Goal: Task Accomplishment & Management: Manage account settings

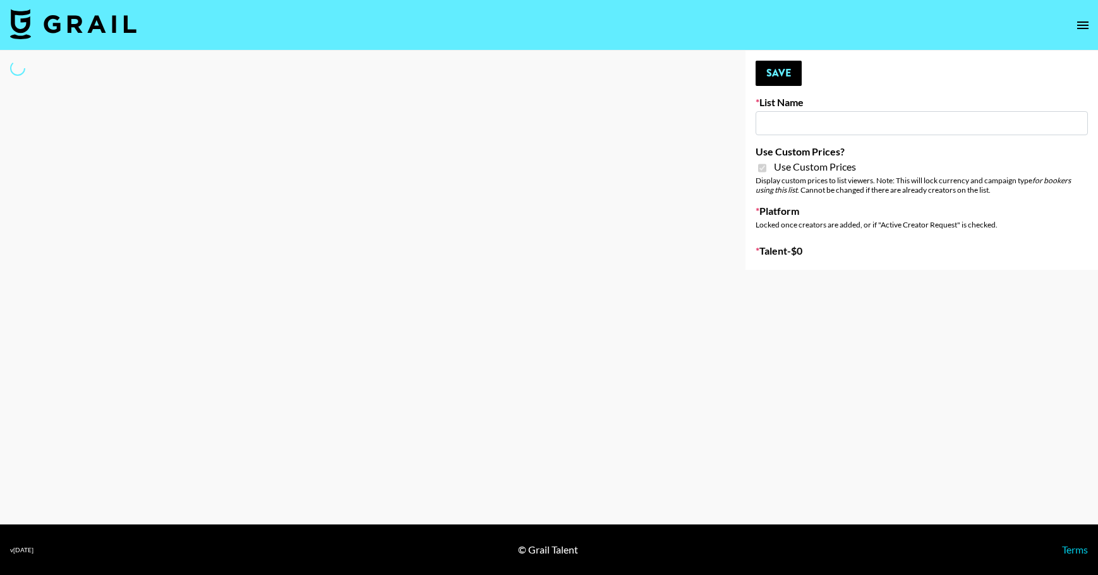
type input "Luckin - TT"
checkbox input "true"
select select "Brand"
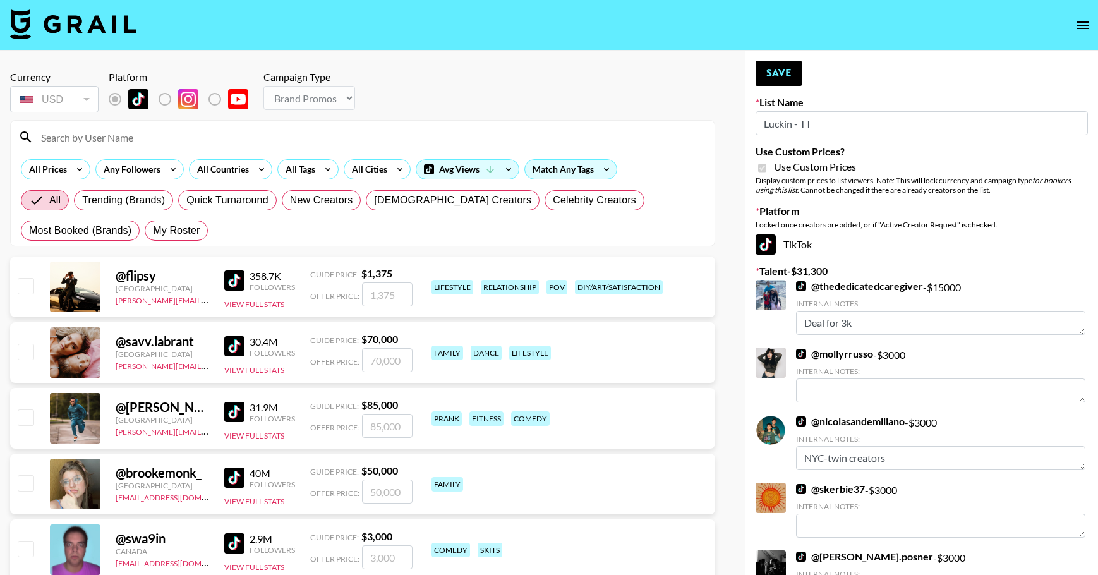
click at [81, 139] on input at bounding box center [369, 137] width 673 height 20
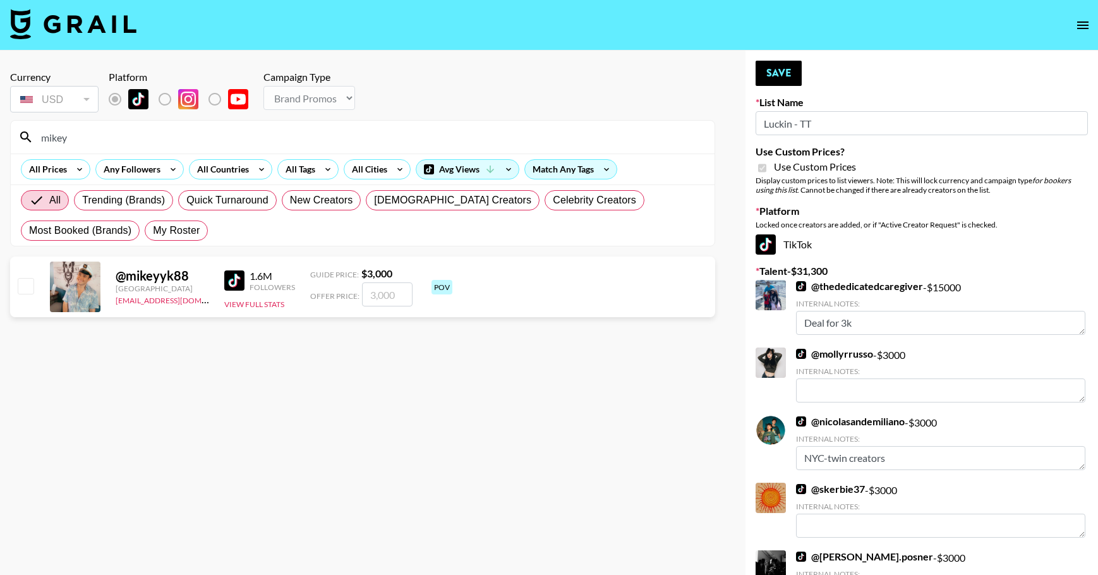
type input "mikey"
click at [24, 289] on input "checkbox" at bounding box center [25, 285] width 15 height 15
checkbox input "true"
type input "3000"
click at [783, 76] on button "Save" at bounding box center [778, 73] width 46 height 25
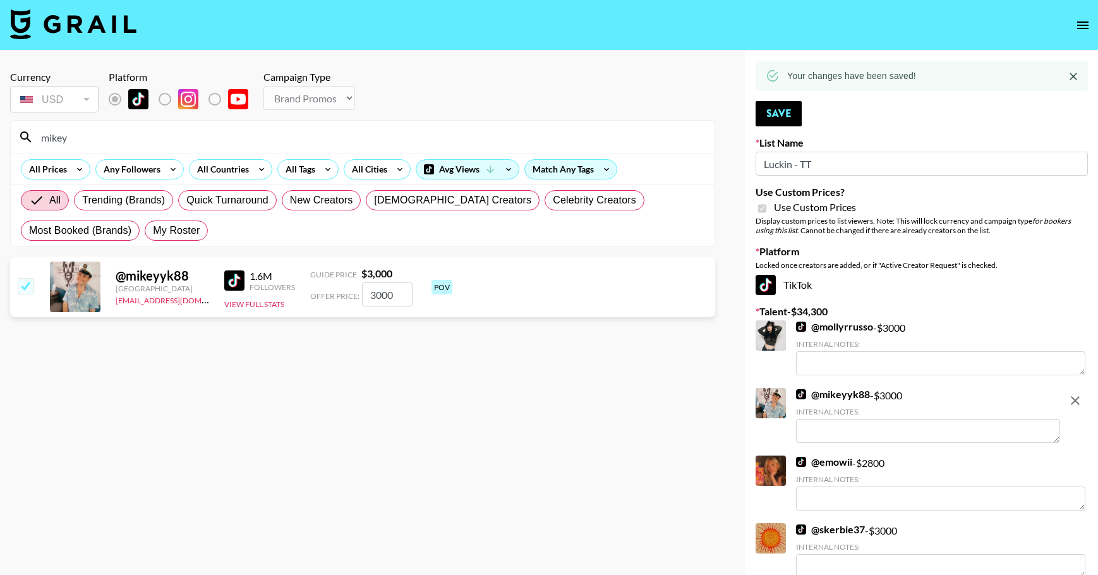
drag, startPoint x: 188, startPoint y: 113, endPoint x: 175, endPoint y: 136, distance: 26.0
click at [187, 115] on section "Currency USD USD ​ Platform Campaign Type Choose Type... Song Promos Brand Prom…" at bounding box center [362, 154] width 705 height 186
click at [174, 138] on input "mikey" at bounding box center [369, 137] width 673 height 20
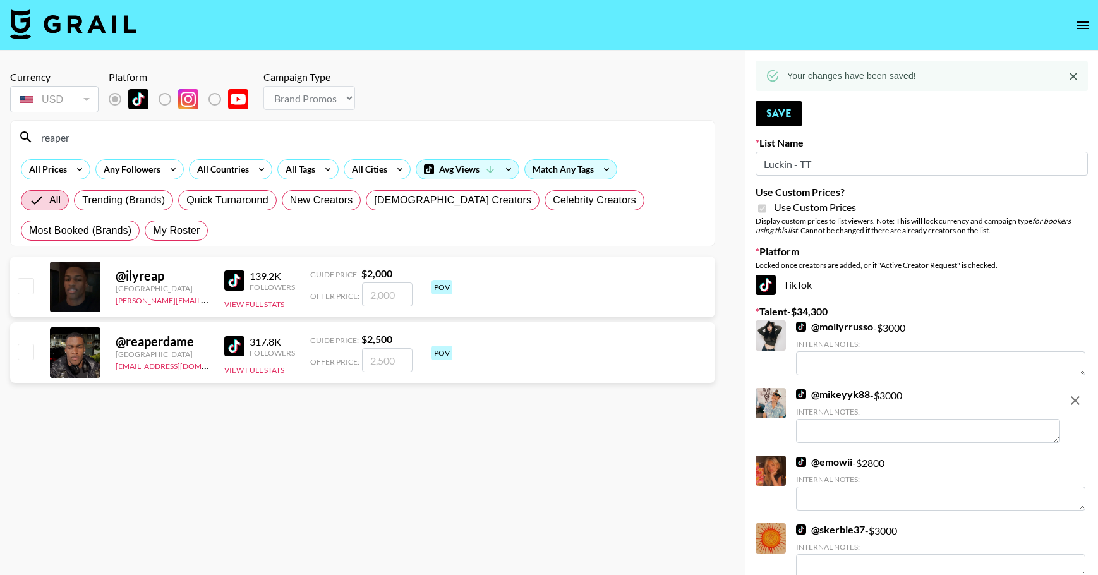
type input "reaper"
click at [19, 357] on input "checkbox" at bounding box center [25, 351] width 15 height 15
checkbox input "true"
type input "2500"
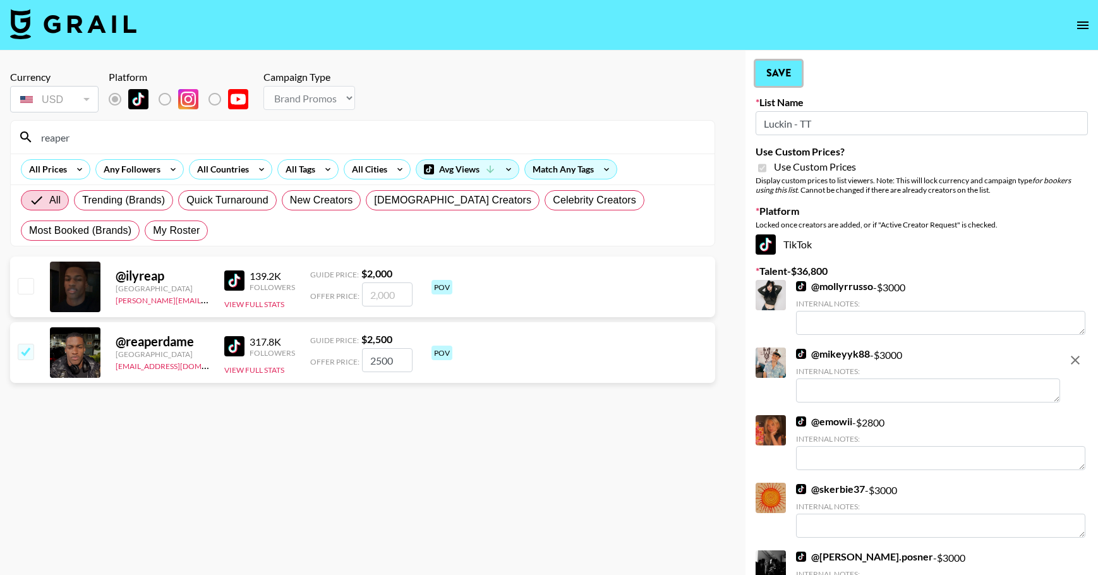
click at [778, 78] on button "Save" at bounding box center [778, 73] width 46 height 25
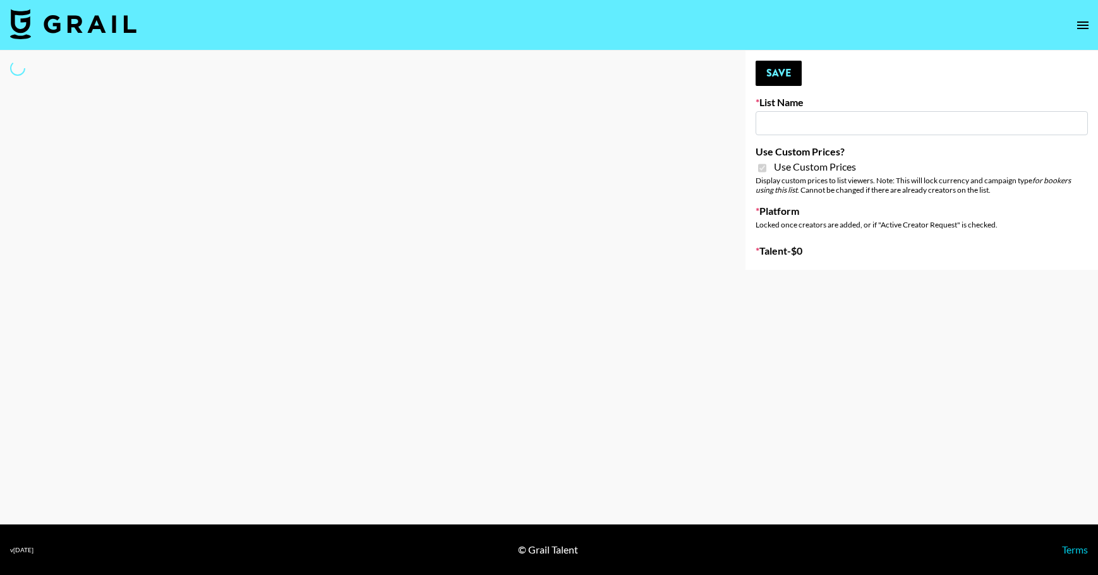
type input "dde"
checkbox input "true"
select select "Brand"
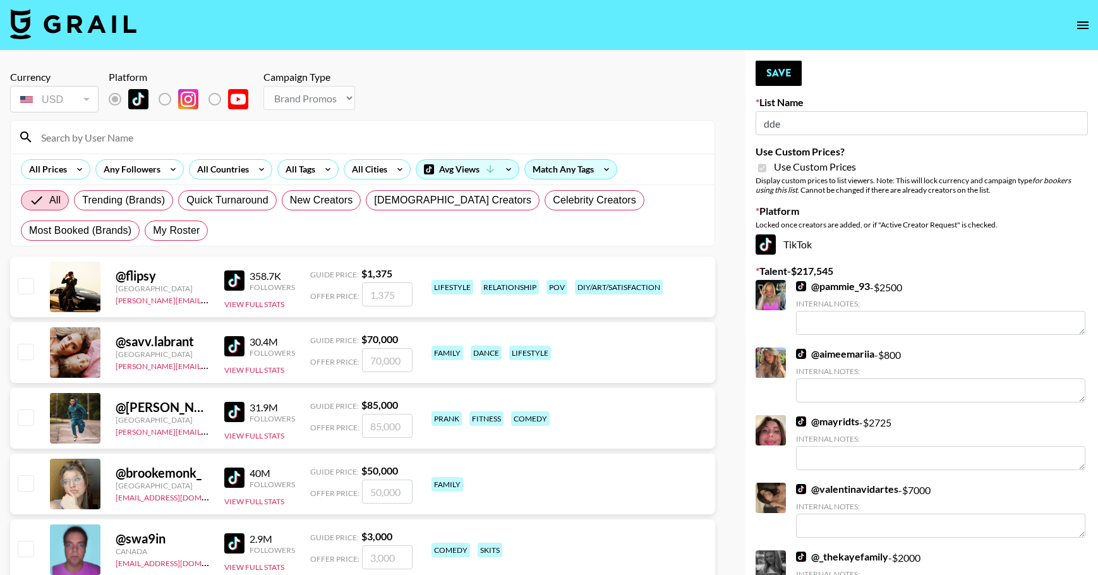
drag, startPoint x: 193, startPoint y: 151, endPoint x: 187, endPoint y: 140, distance: 12.7
click at [191, 150] on div at bounding box center [363, 137] width 704 height 33
click at [187, 139] on input at bounding box center [369, 137] width 673 height 20
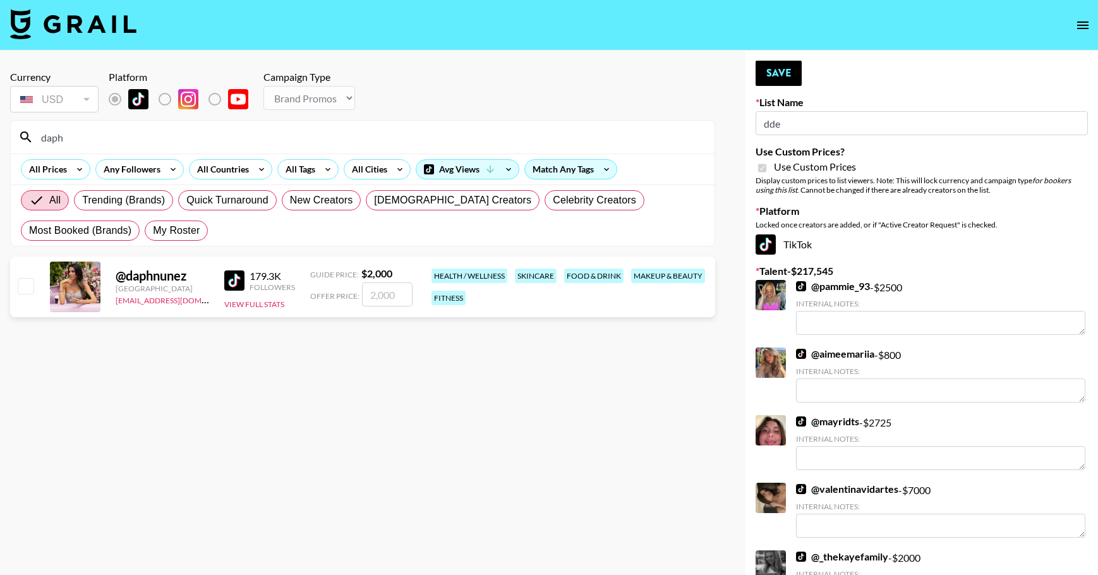
type input "daph"
click at [22, 291] on input "checkbox" at bounding box center [25, 285] width 15 height 15
checkbox input "true"
type input "2000"
click at [781, 70] on button "Save" at bounding box center [778, 73] width 46 height 25
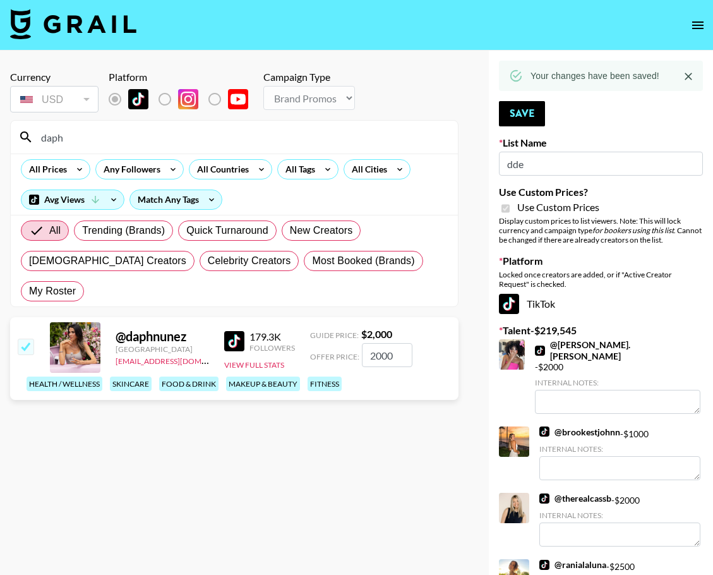
click at [158, 129] on input "daph" at bounding box center [241, 137] width 417 height 20
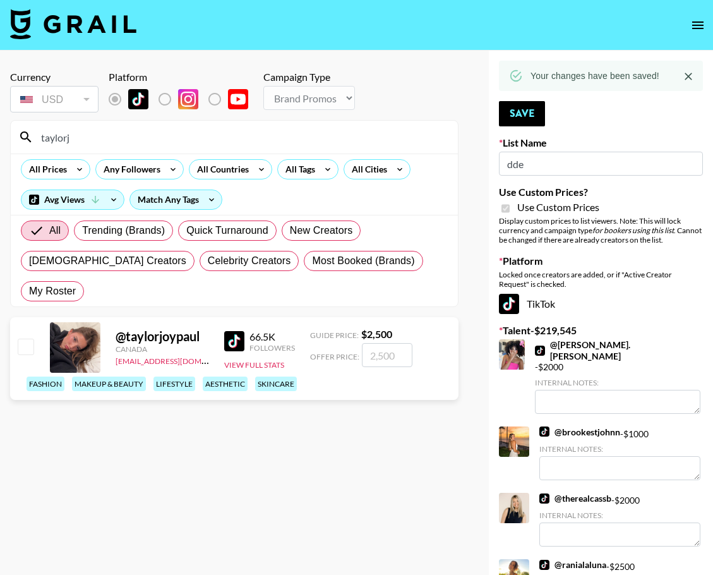
scroll to position [1, 0]
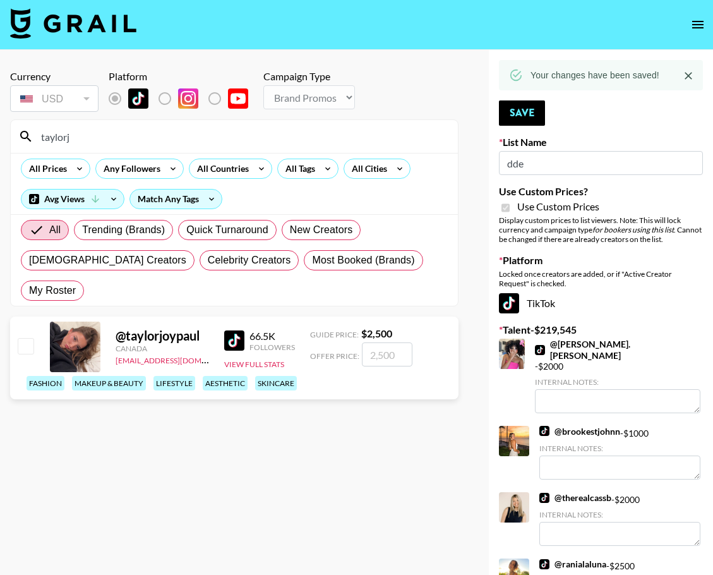
type input "taylorj"
click at [26, 338] on input "checkbox" at bounding box center [25, 345] width 15 height 15
checkbox input "true"
type input "2500"
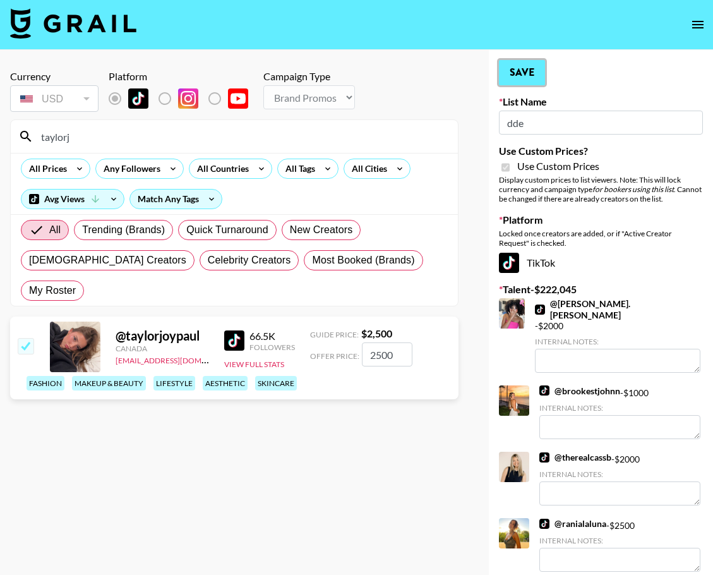
click at [532, 80] on button "Save" at bounding box center [522, 72] width 46 height 25
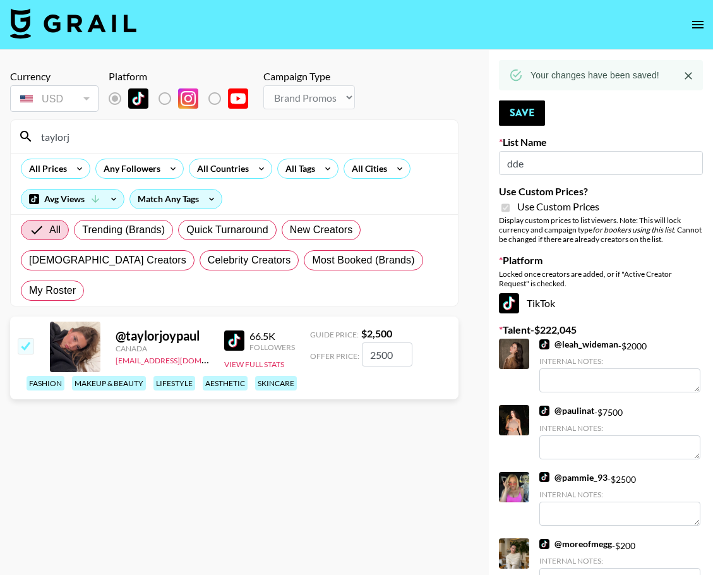
click at [307, 143] on input "taylorj" at bounding box center [241, 136] width 417 height 20
click at [308, 138] on input "taylorj" at bounding box center [241, 136] width 417 height 20
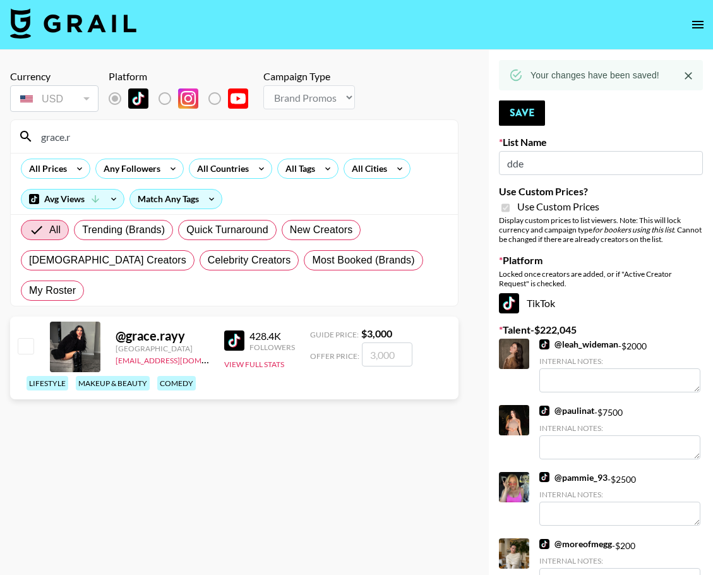
type input "grace.r"
click at [25, 338] on input "checkbox" at bounding box center [25, 345] width 15 height 15
checkbox input "true"
type input "3000"
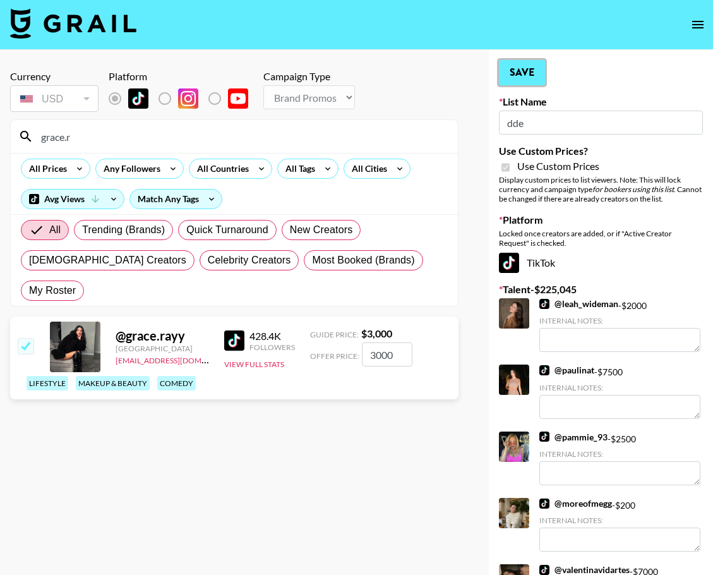
click at [521, 73] on button "Save" at bounding box center [522, 72] width 46 height 25
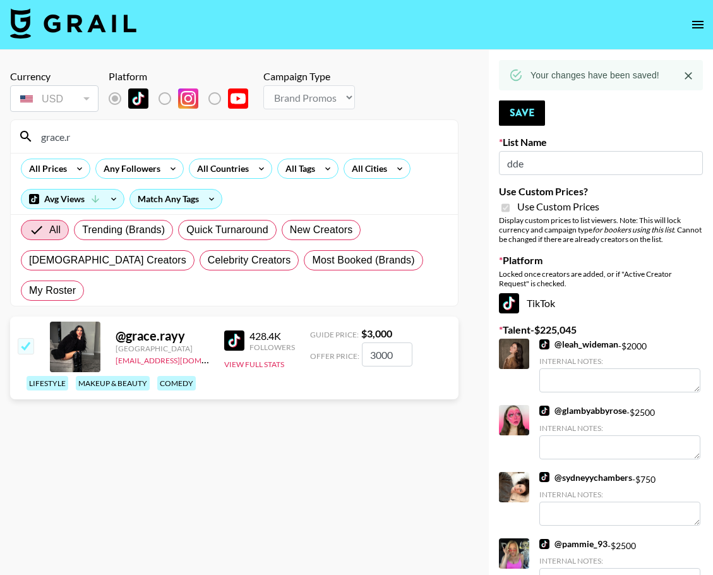
click at [130, 143] on input "grace.r" at bounding box center [241, 136] width 417 height 20
type input "lifewitha"
click at [30, 338] on input "checkbox" at bounding box center [25, 345] width 15 height 15
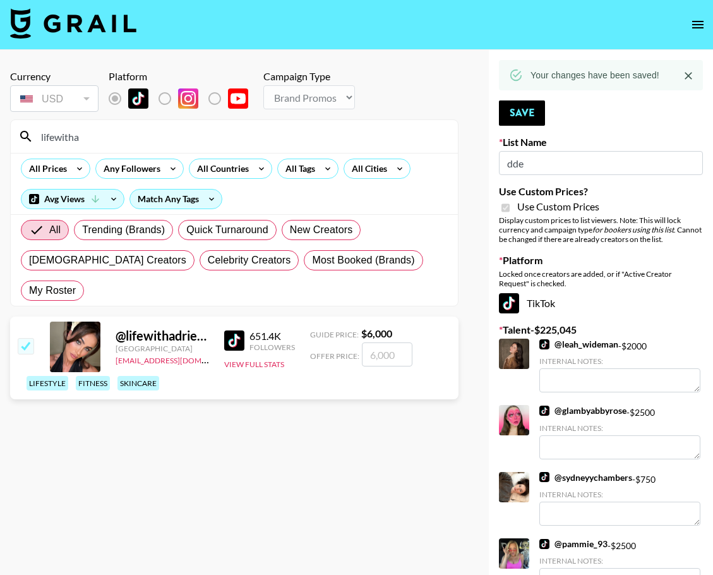
checkbox input "true"
type input "6000"
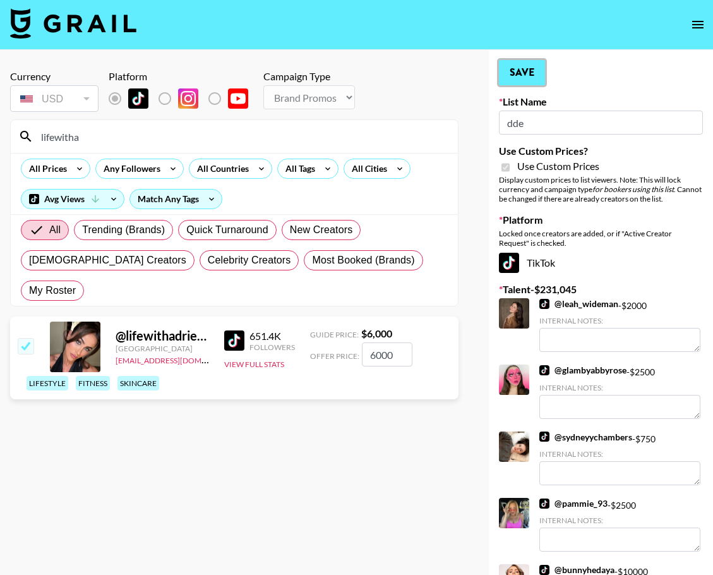
click at [527, 82] on button "Save" at bounding box center [522, 72] width 46 height 25
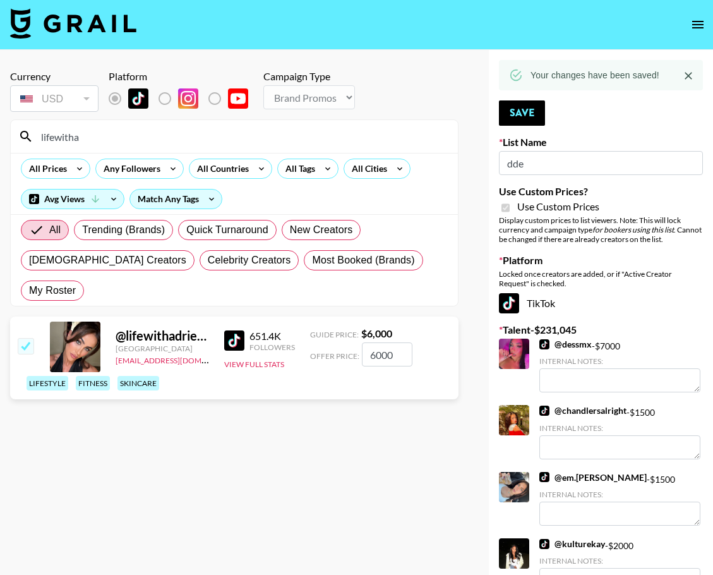
click at [165, 151] on div "lifewitha" at bounding box center [234, 136] width 447 height 33
click at [166, 140] on input "lifewitha" at bounding box center [241, 136] width 417 height 20
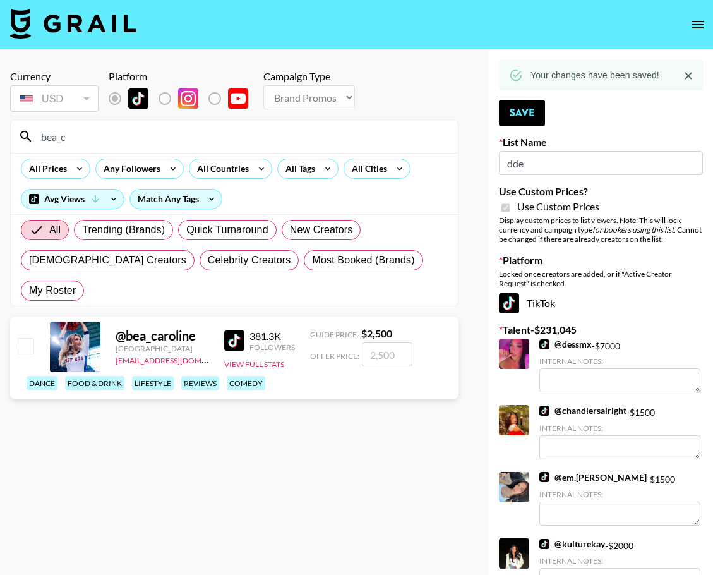
type input "bea_c"
click at [24, 338] on input "checkbox" at bounding box center [25, 345] width 15 height 15
checkbox input "true"
type input "2500"
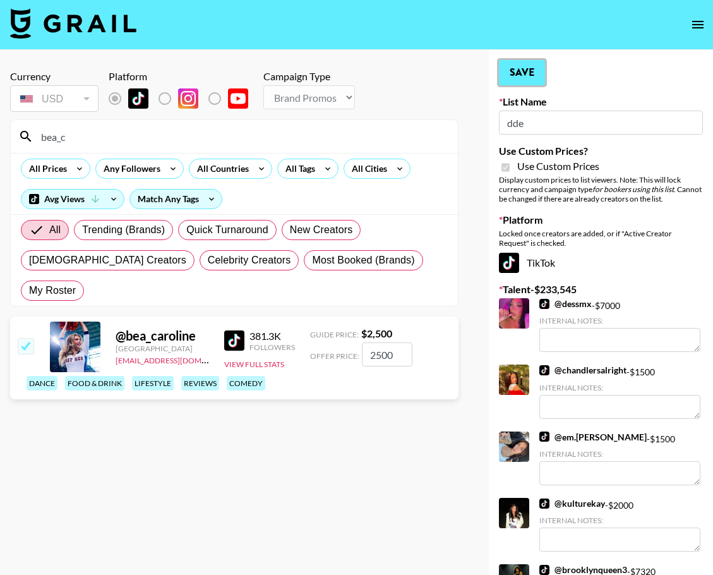
click at [513, 76] on button "Save" at bounding box center [522, 72] width 46 height 25
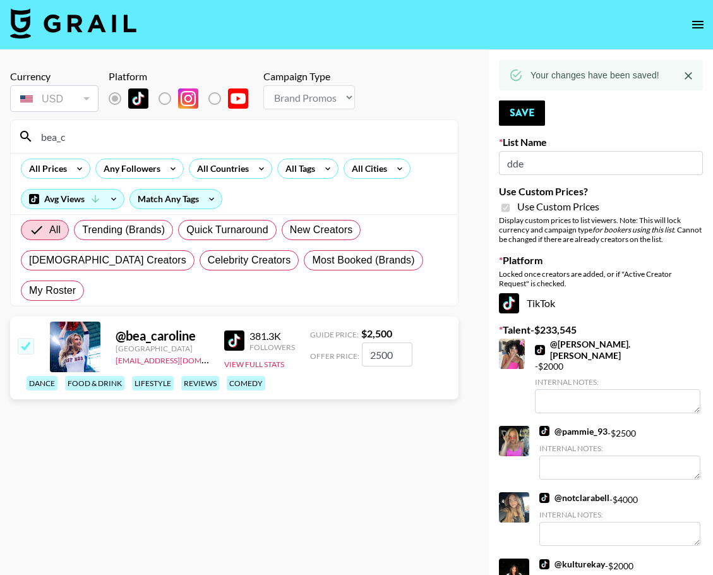
click at [344, 138] on input "bea_c" at bounding box center [241, 136] width 417 height 20
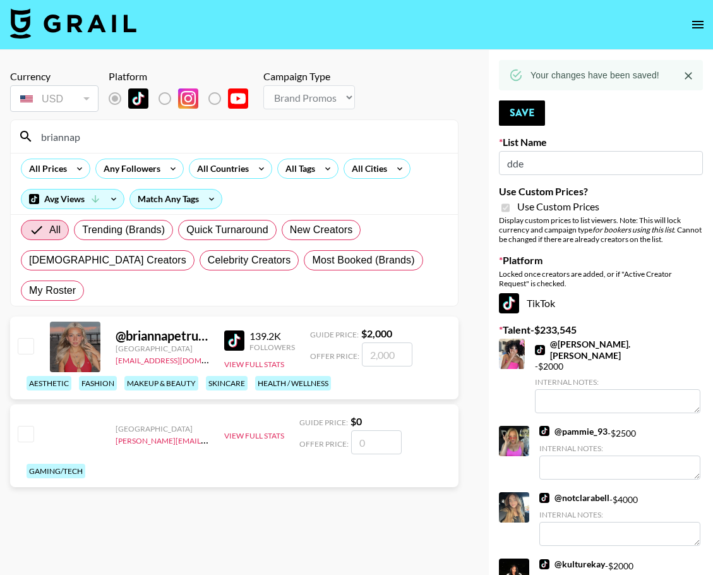
type input "briannap"
click at [30, 338] on input "checkbox" at bounding box center [25, 345] width 15 height 15
checkbox input "true"
type input "2000"
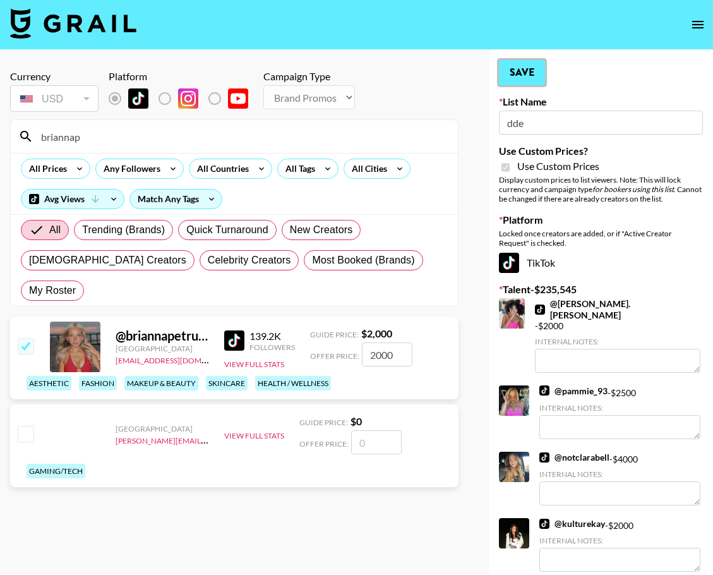
click at [521, 64] on button "Save" at bounding box center [522, 72] width 46 height 25
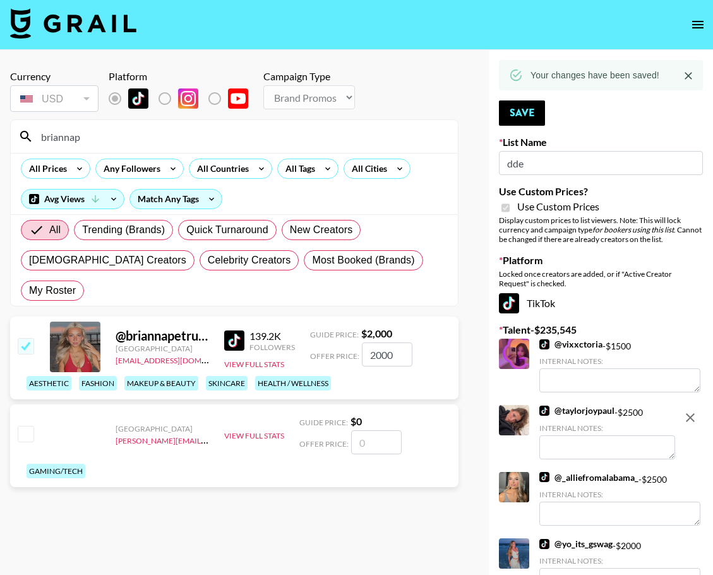
click at [330, 135] on input "briannap" at bounding box center [241, 136] width 417 height 20
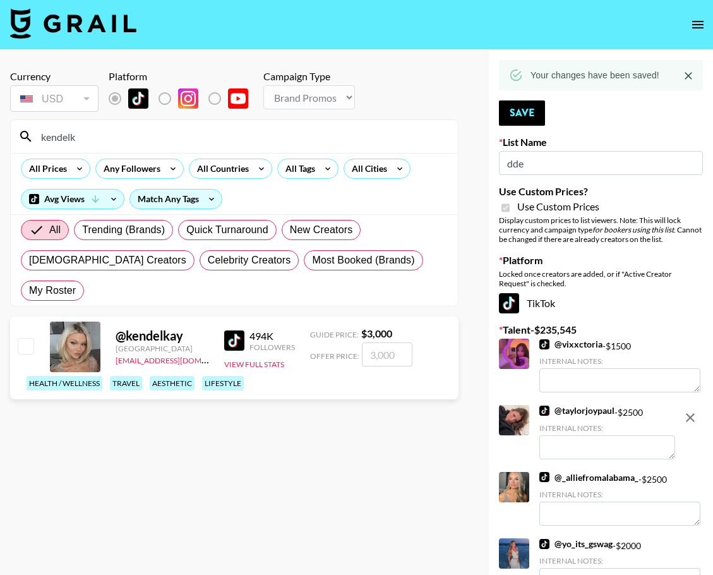
type input "kendelk"
click at [27, 338] on input "checkbox" at bounding box center [25, 345] width 15 height 15
checkbox input "true"
type input "3000"
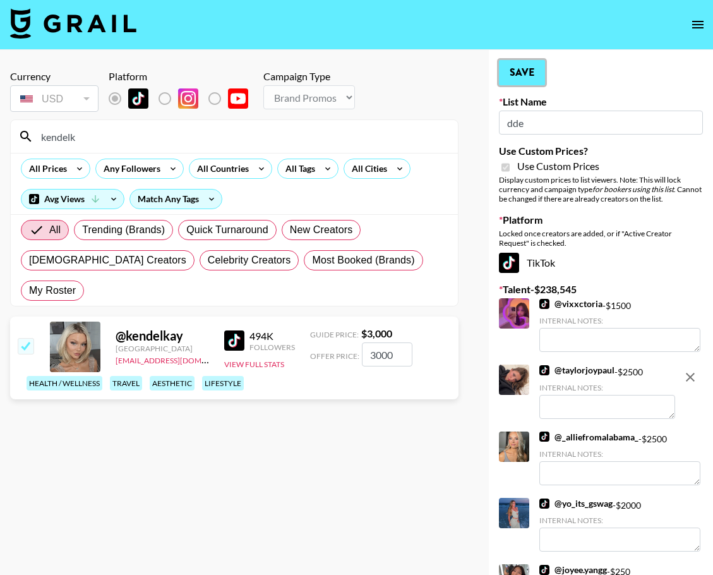
click at [526, 80] on button "Save" at bounding box center [522, 72] width 46 height 25
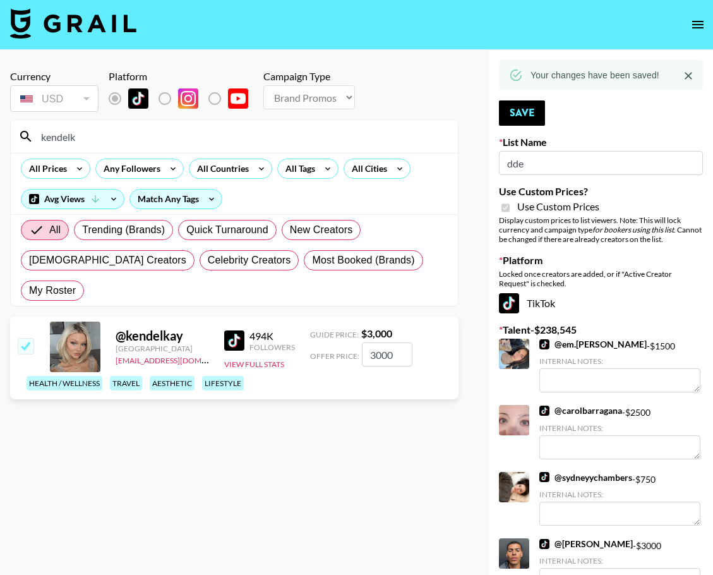
click at [236, 146] on input "kendelk" at bounding box center [241, 136] width 417 height 20
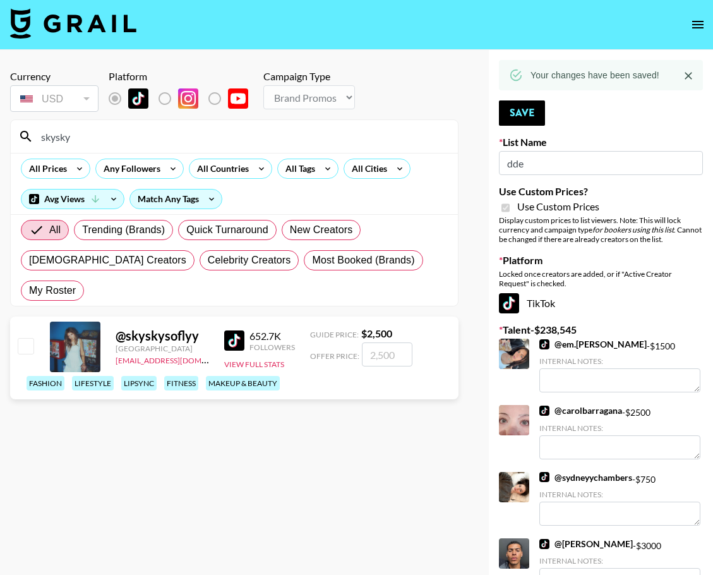
type input "skysky"
click at [21, 338] on input "checkbox" at bounding box center [25, 345] width 15 height 15
checkbox input "true"
type input "2500"
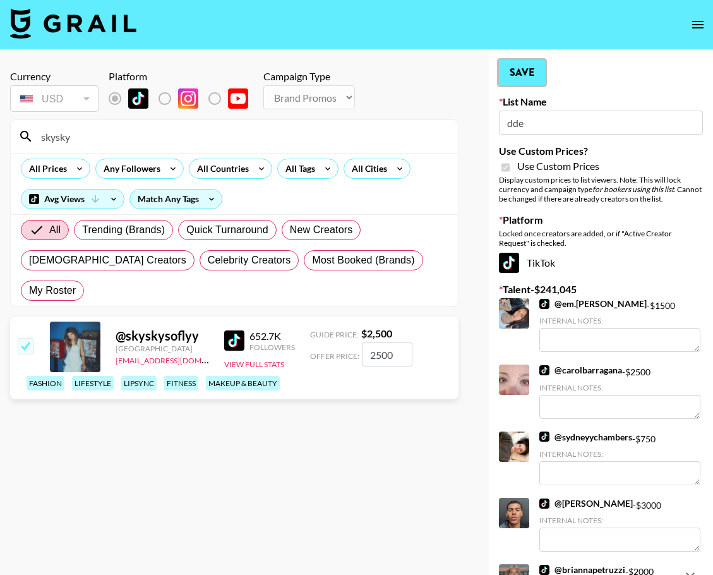
click at [520, 75] on button "Save" at bounding box center [522, 72] width 46 height 25
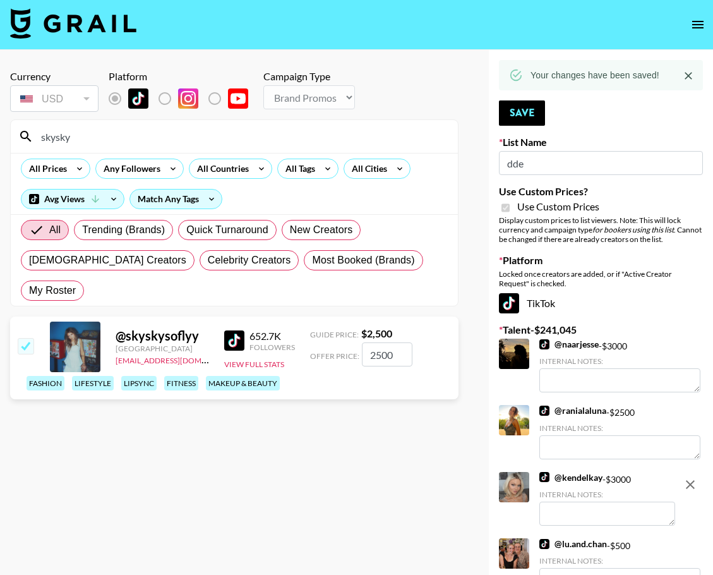
click at [377, 136] on input "skysky" at bounding box center [241, 136] width 417 height 20
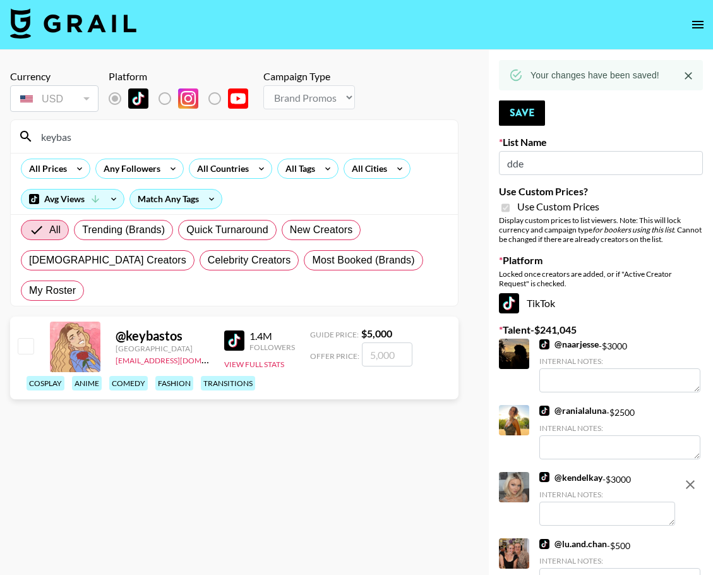
type input "keybas"
click at [27, 338] on input "checkbox" at bounding box center [25, 345] width 15 height 15
checkbox input "true"
type input "5000"
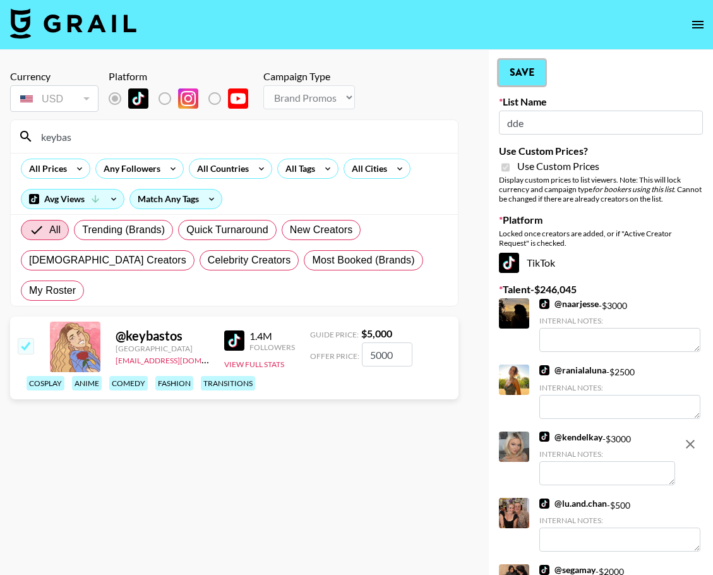
click at [530, 71] on button "Save" at bounding box center [522, 72] width 46 height 25
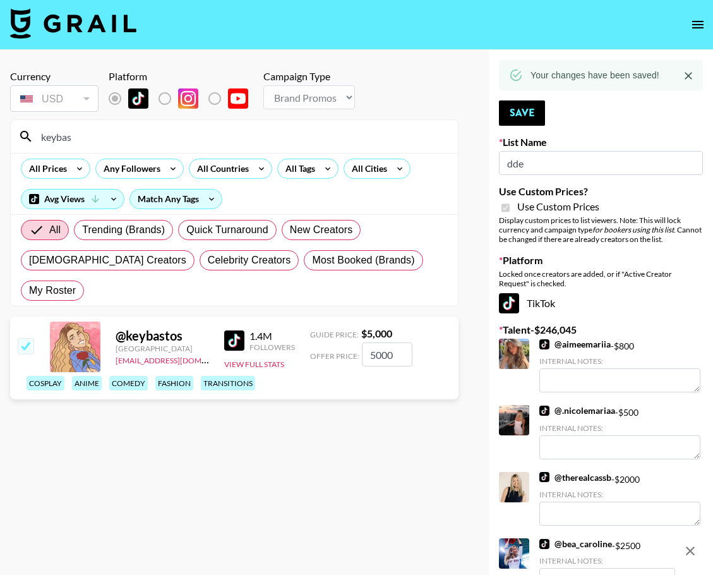
click at [356, 136] on input "keybas" at bounding box center [241, 136] width 417 height 20
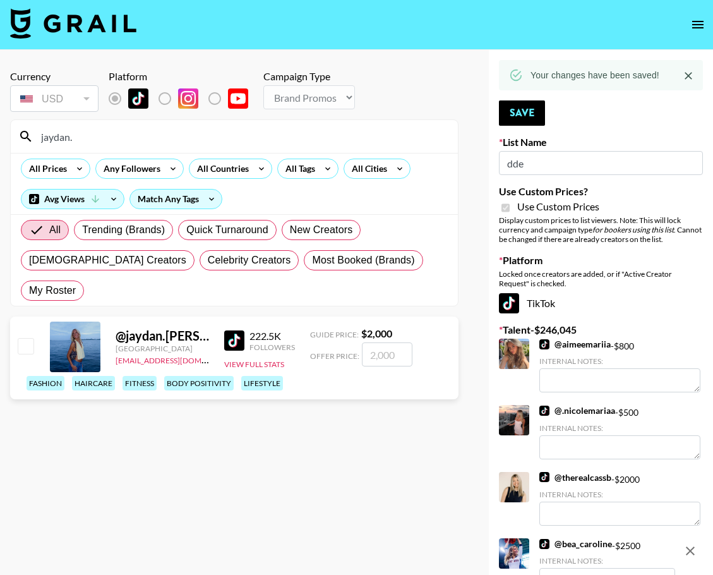
type input "jaydan."
click at [25, 338] on input "checkbox" at bounding box center [25, 345] width 15 height 15
checkbox input "true"
type input "2000"
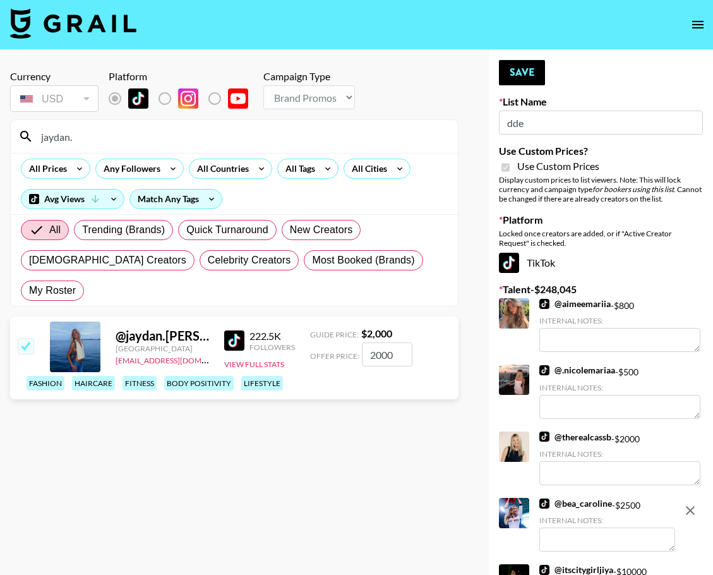
click at [533, 80] on button "Save" at bounding box center [522, 72] width 46 height 25
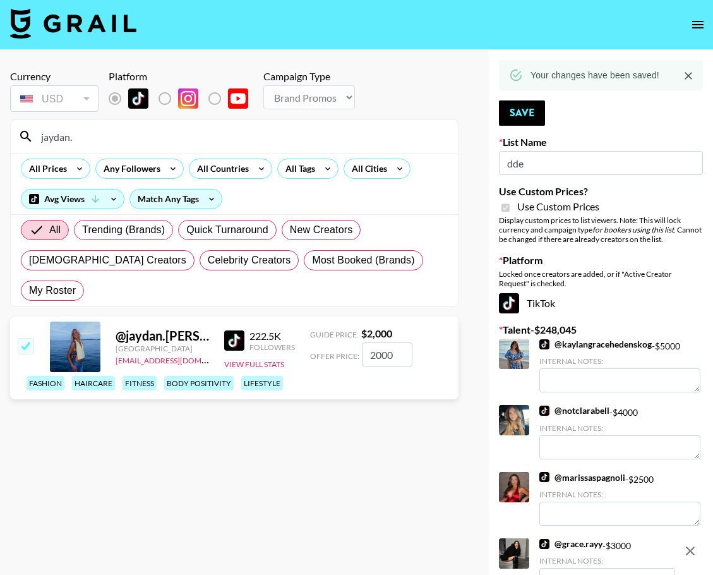
click at [171, 143] on input "jaydan." at bounding box center [241, 136] width 417 height 20
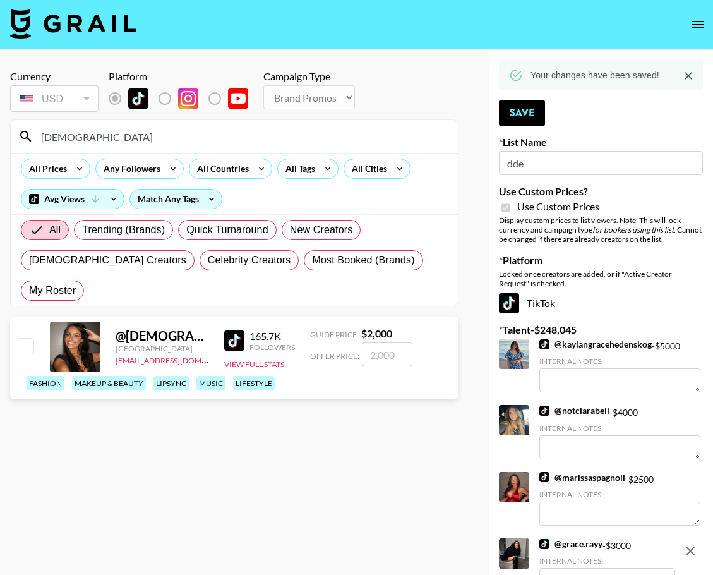
type input "[DEMOGRAPHIC_DATA]"
click at [20, 338] on input "checkbox" at bounding box center [25, 345] width 15 height 15
checkbox input "true"
type input "2000"
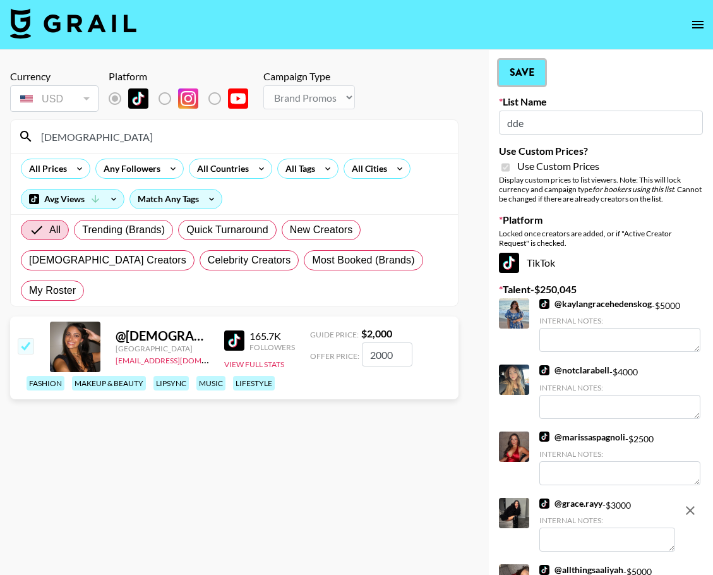
click at [535, 61] on button "Save" at bounding box center [522, 72] width 46 height 25
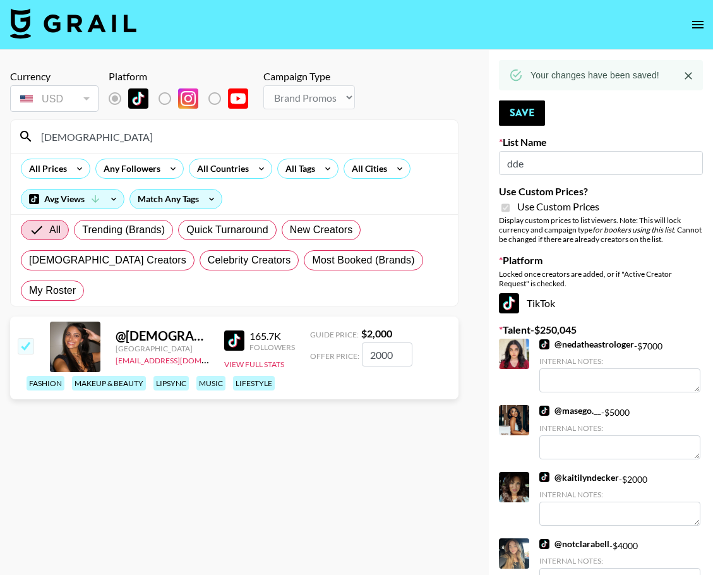
click at [343, 126] on div "[DEMOGRAPHIC_DATA]" at bounding box center [234, 136] width 447 height 33
click at [342, 129] on input "[DEMOGRAPHIC_DATA]" at bounding box center [241, 136] width 417 height 20
click at [339, 135] on input "[DEMOGRAPHIC_DATA]" at bounding box center [241, 136] width 417 height 20
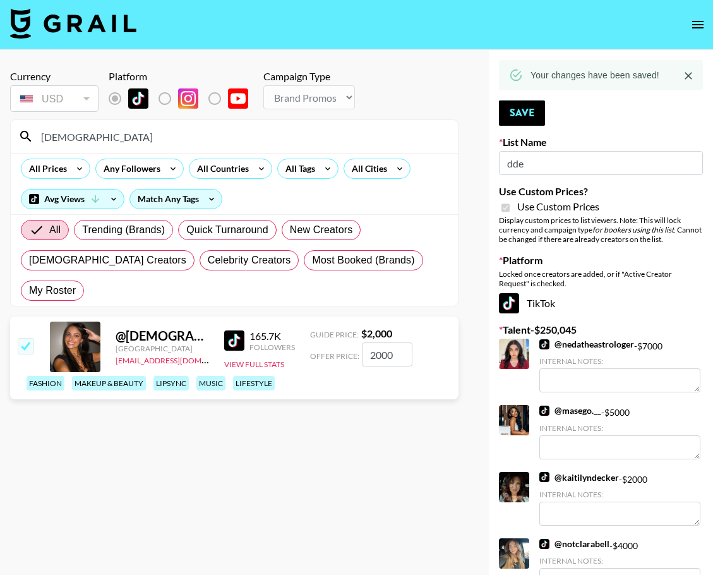
click at [339, 135] on input "[DEMOGRAPHIC_DATA]" at bounding box center [241, 136] width 417 height 20
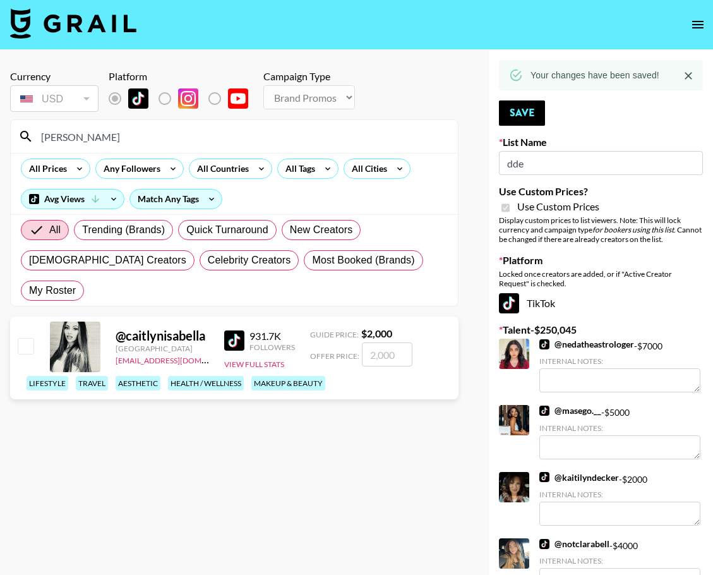
type input "[PERSON_NAME]"
click at [20, 338] on input "checkbox" at bounding box center [25, 345] width 15 height 15
checkbox input "true"
type input "2000"
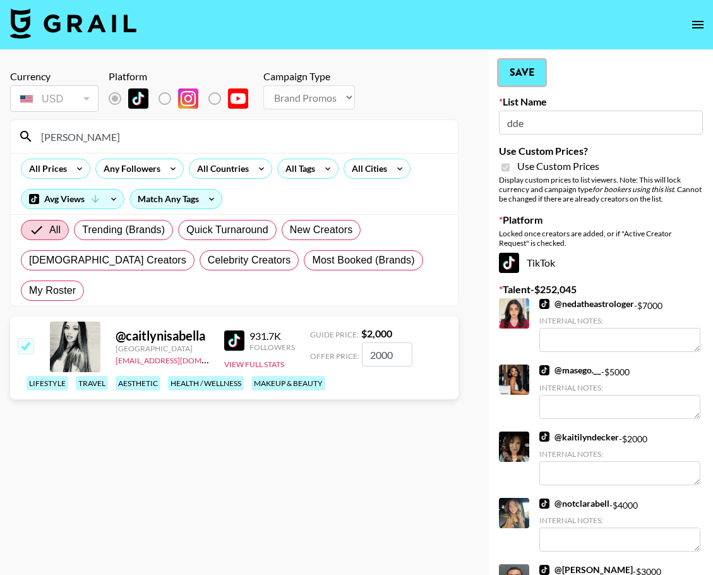
click at [524, 73] on button "Save" at bounding box center [522, 72] width 46 height 25
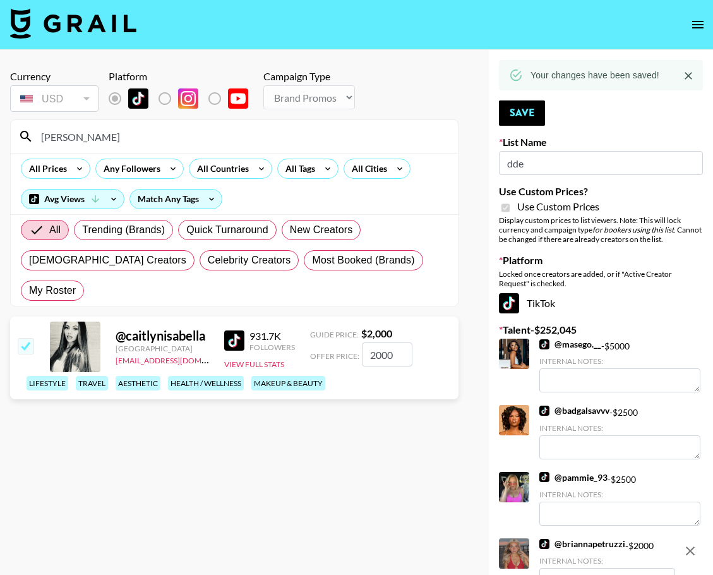
click at [326, 132] on input "[PERSON_NAME]" at bounding box center [241, 136] width 417 height 20
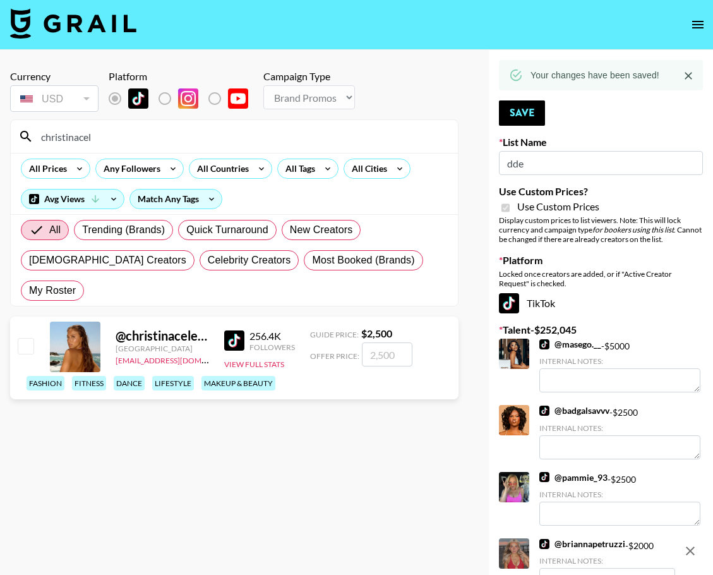
type input "christinacel"
click at [31, 338] on input "checkbox" at bounding box center [25, 345] width 15 height 15
checkbox input "true"
type input "2500"
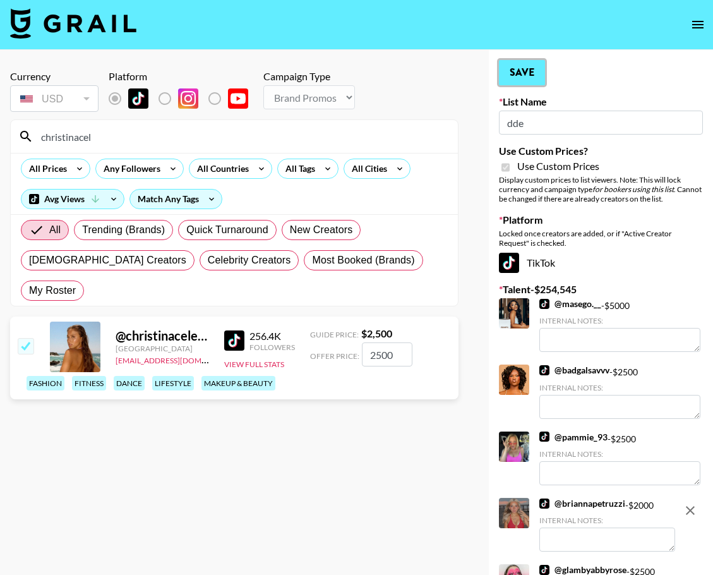
click at [534, 74] on button "Save" at bounding box center [522, 72] width 46 height 25
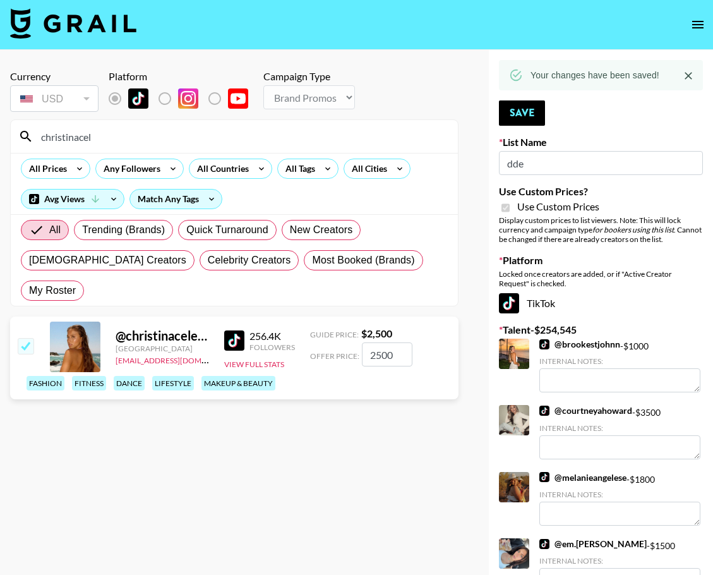
click at [133, 128] on input "christinacel" at bounding box center [241, 136] width 417 height 20
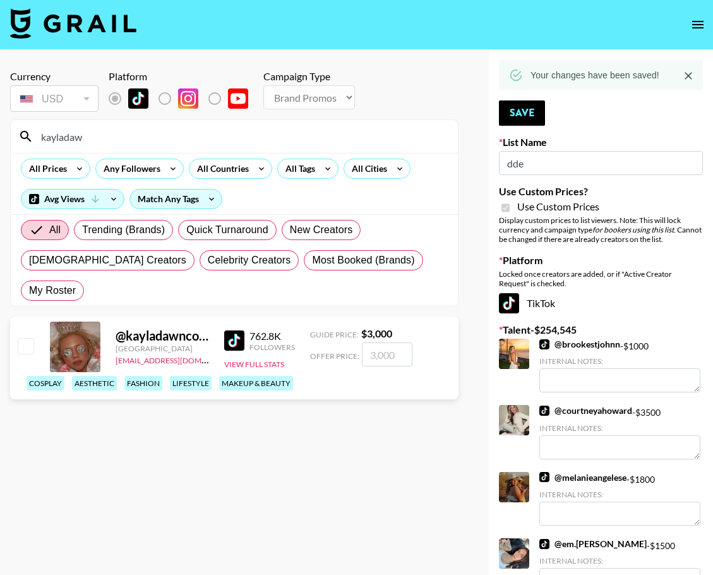
type input "kayladaw"
drag, startPoint x: 25, startPoint y: 316, endPoint x: 93, endPoint y: 323, distance: 68.6
click at [25, 338] on input "checkbox" at bounding box center [25, 345] width 15 height 15
checkbox input "true"
type input "3000"
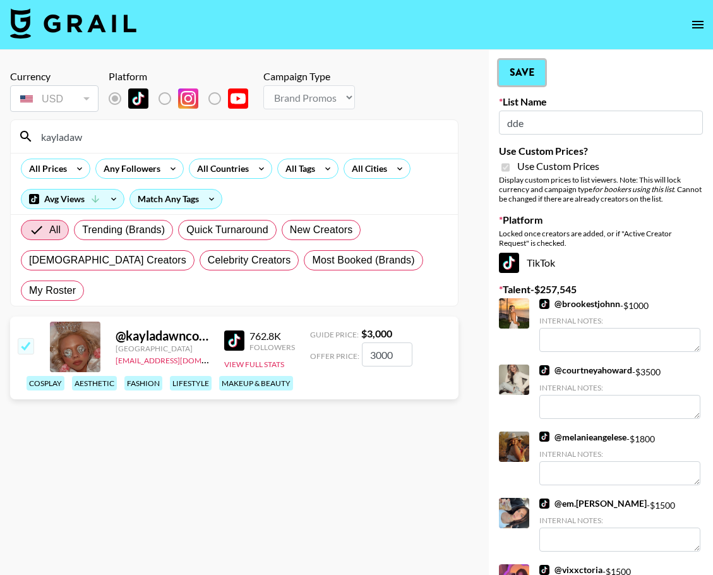
click at [521, 73] on button "Save" at bounding box center [522, 72] width 46 height 25
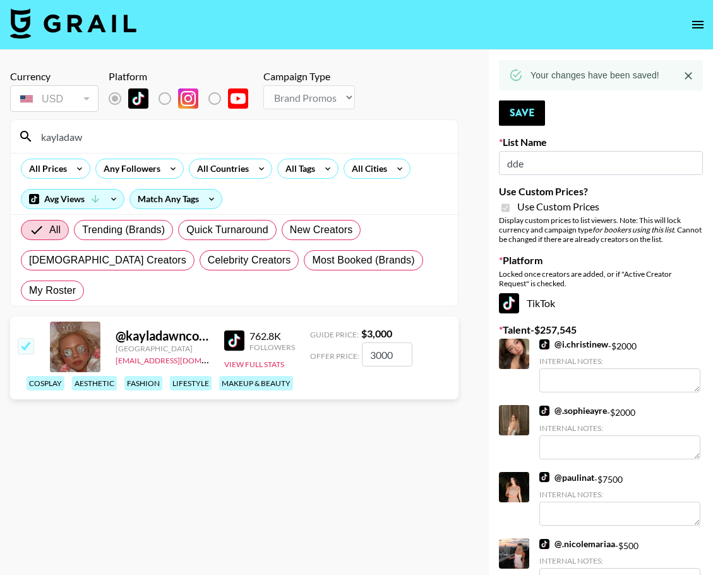
click at [275, 132] on input "kayladaw" at bounding box center [241, 136] width 417 height 20
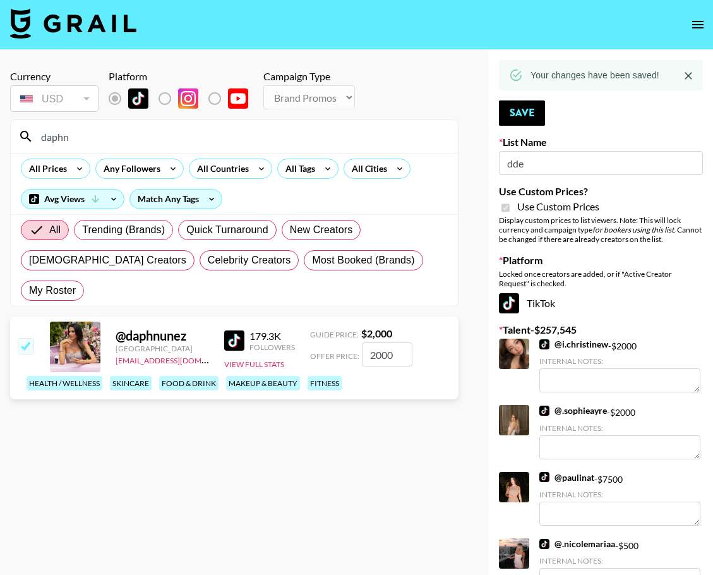
click at [182, 131] on input "daphn" at bounding box center [241, 136] width 417 height 20
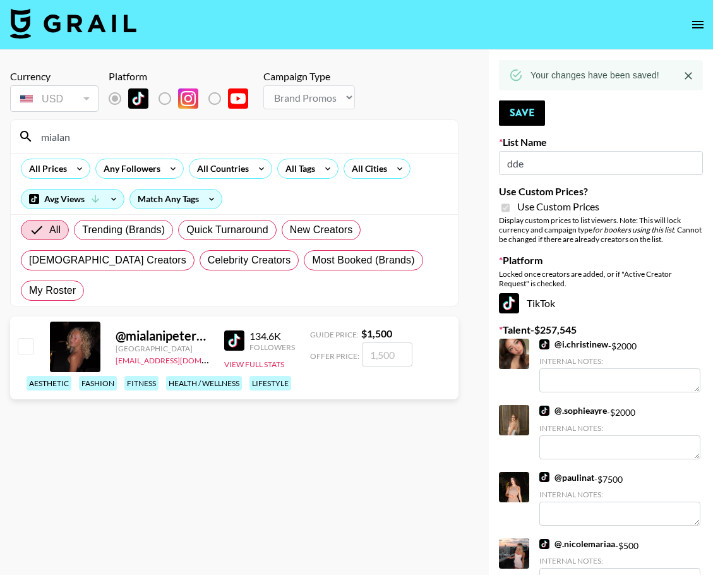
type input "mialan"
click at [28, 338] on input "checkbox" at bounding box center [25, 345] width 15 height 15
checkbox input "true"
type input "1500"
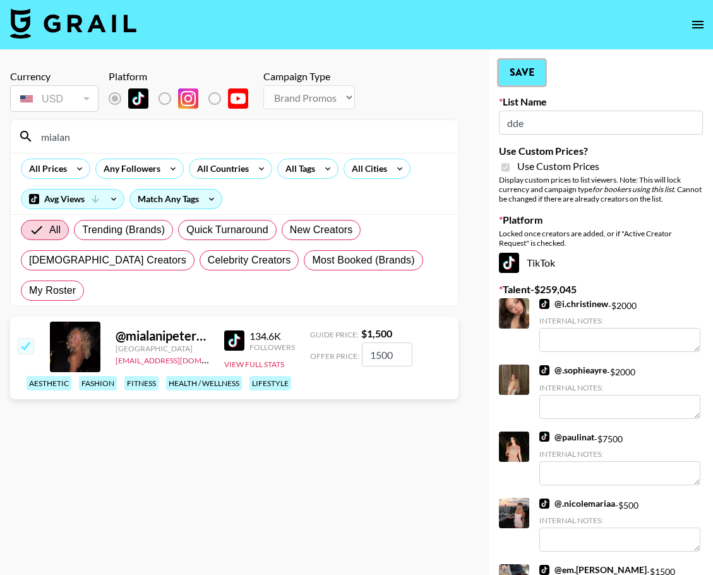
click at [538, 75] on button "Save" at bounding box center [522, 72] width 46 height 25
